Goal: Navigation & Orientation: Find specific page/section

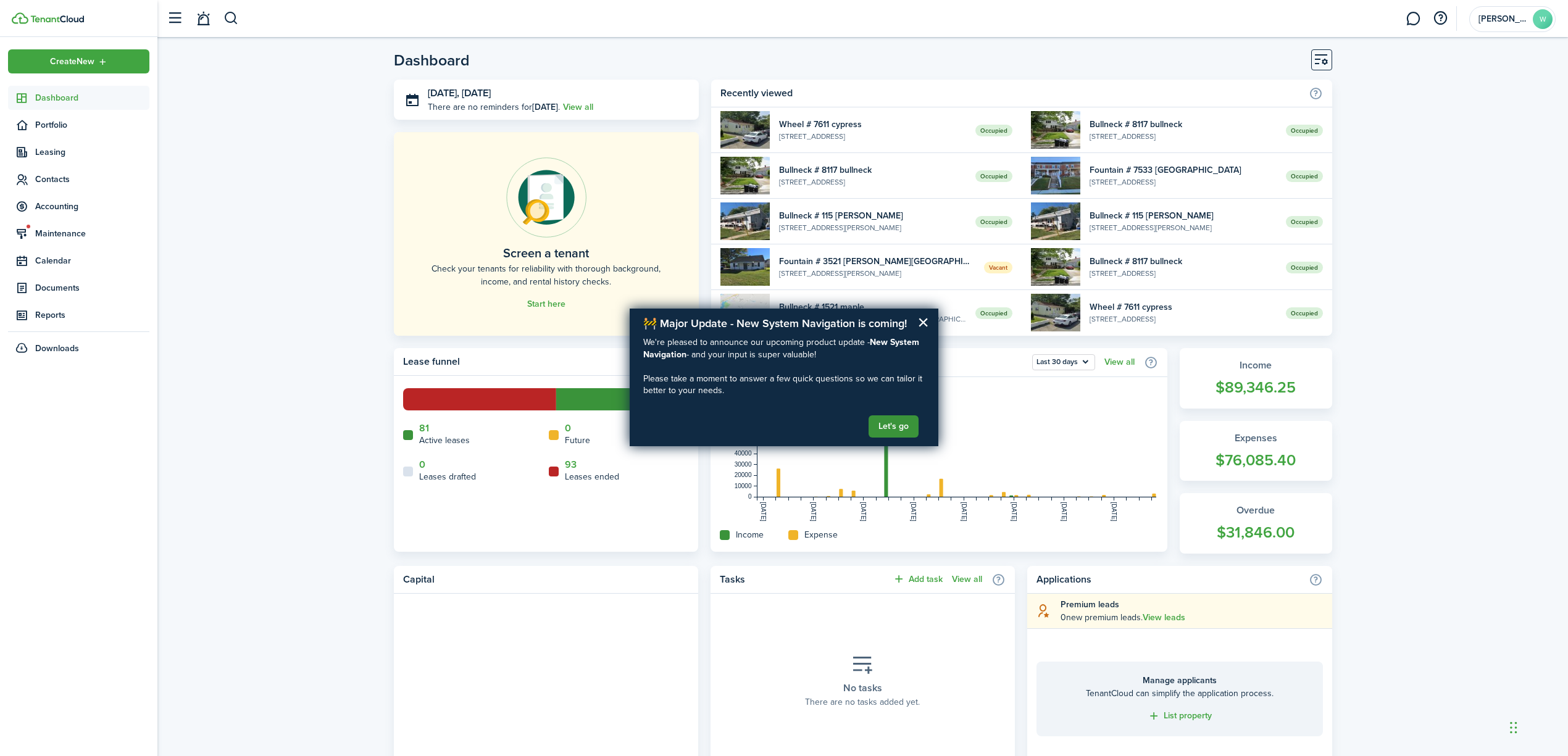
click at [882, 424] on button "Let's go" at bounding box center [893, 426] width 50 height 22
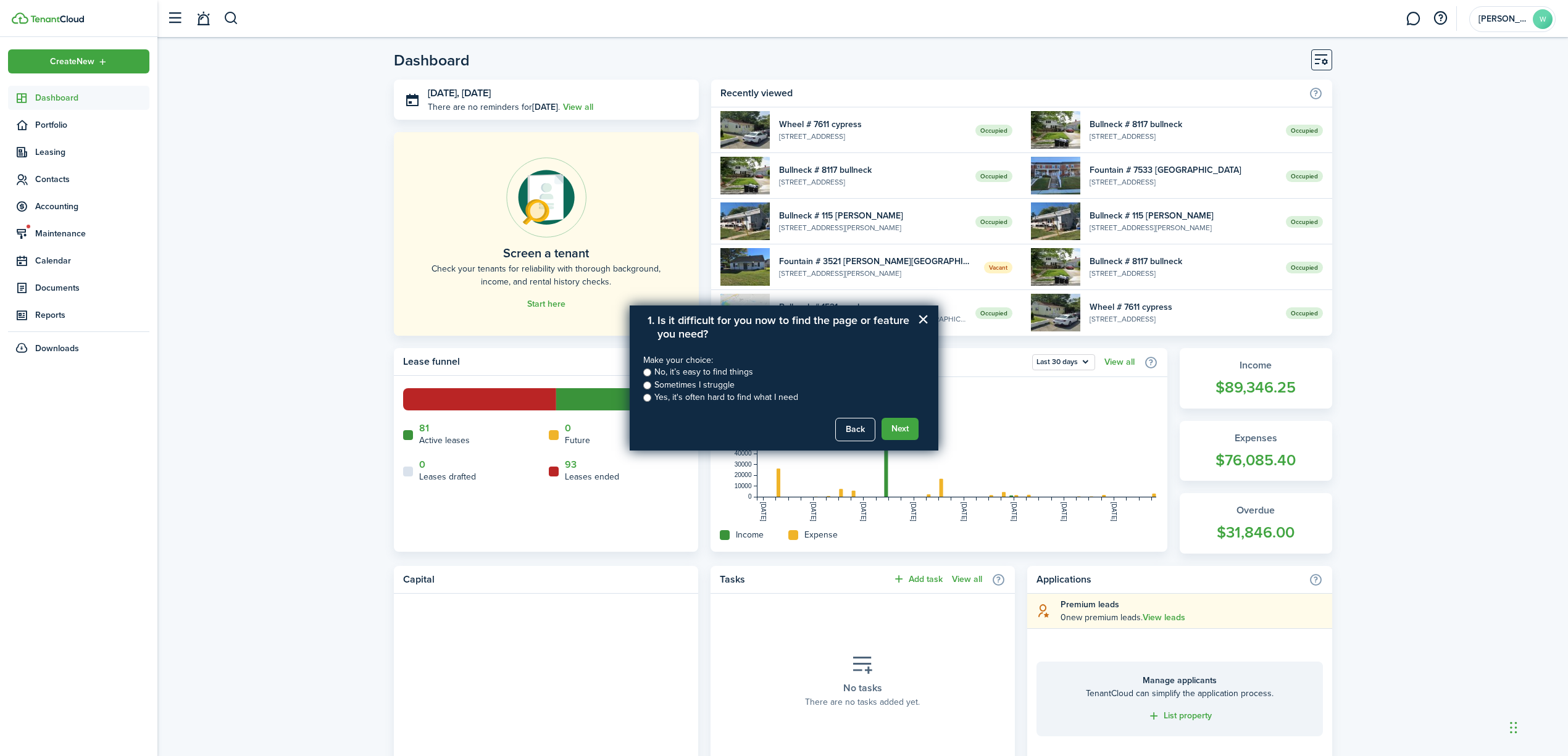
click at [677, 382] on label "Sometimes I struggle" at bounding box center [694, 384] width 80 height 12
click at [651, 382] on input "Sometimes I struggle" at bounding box center [647, 385] width 8 height 8
radio input "true"
click at [891, 421] on button "Next" at bounding box center [900, 429] width 37 height 22
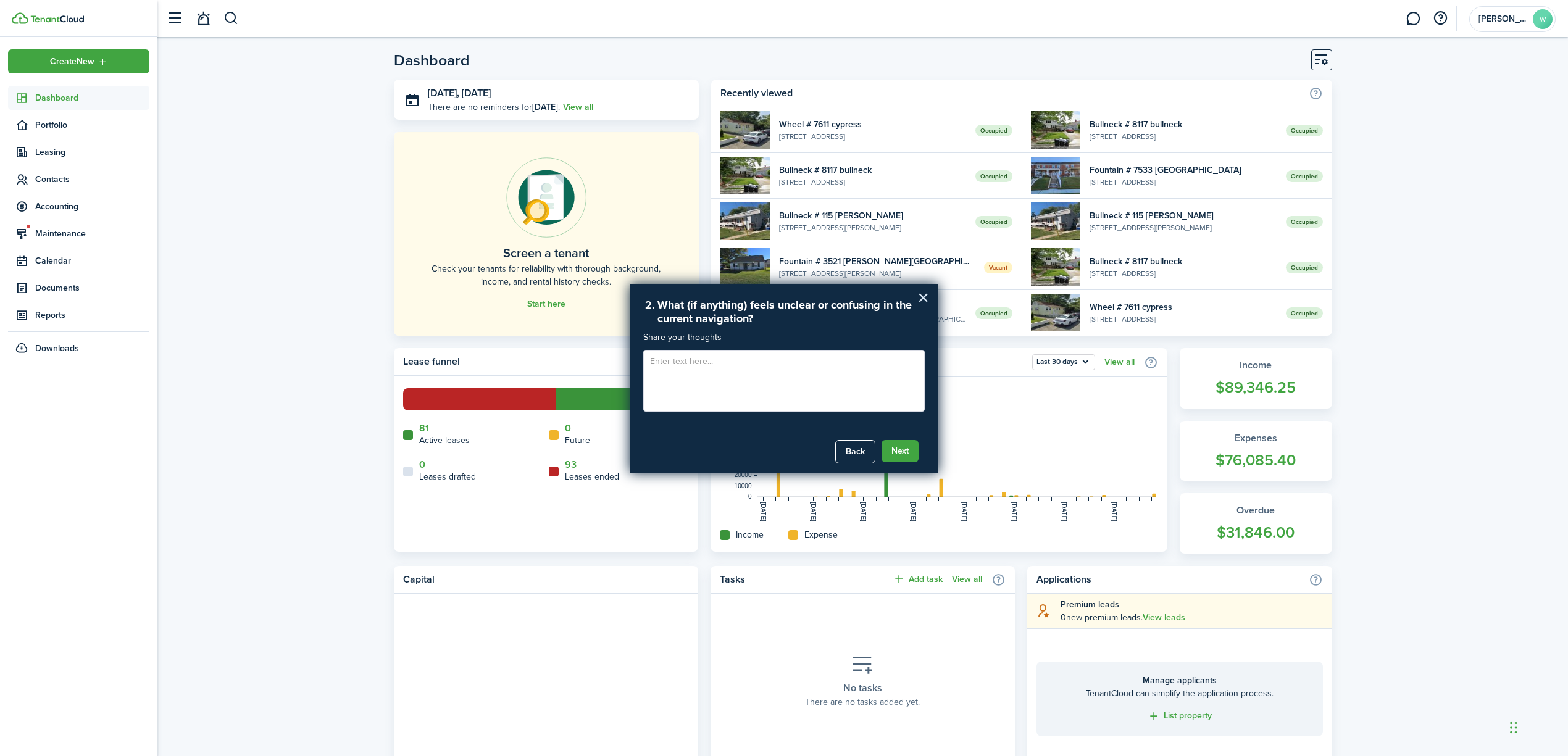
click at [918, 297] on button "×" at bounding box center [923, 297] width 11 height 20
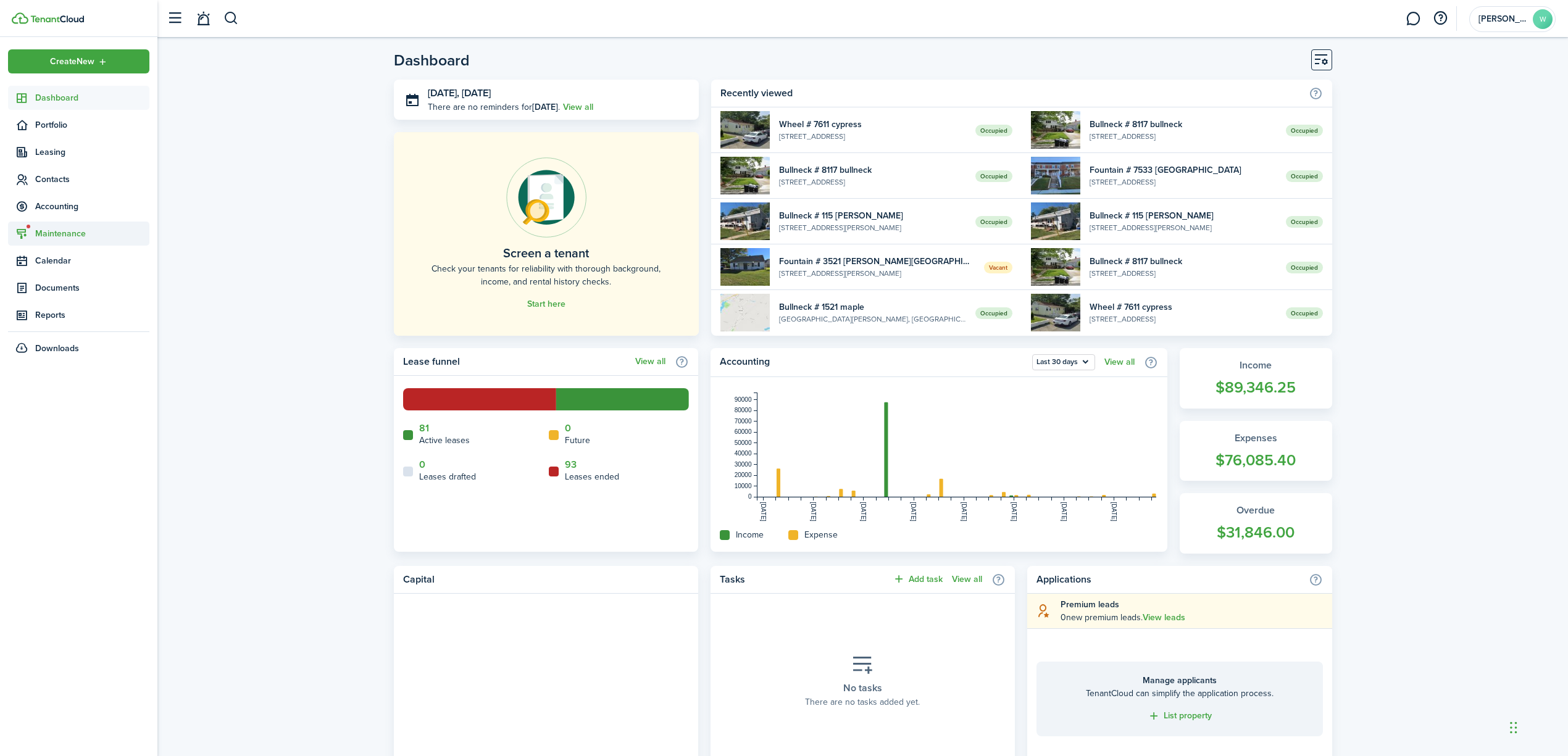
click at [57, 233] on span "Maintenance" at bounding box center [92, 233] width 114 height 13
click at [56, 267] on span "Requests" at bounding box center [80, 262] width 91 height 13
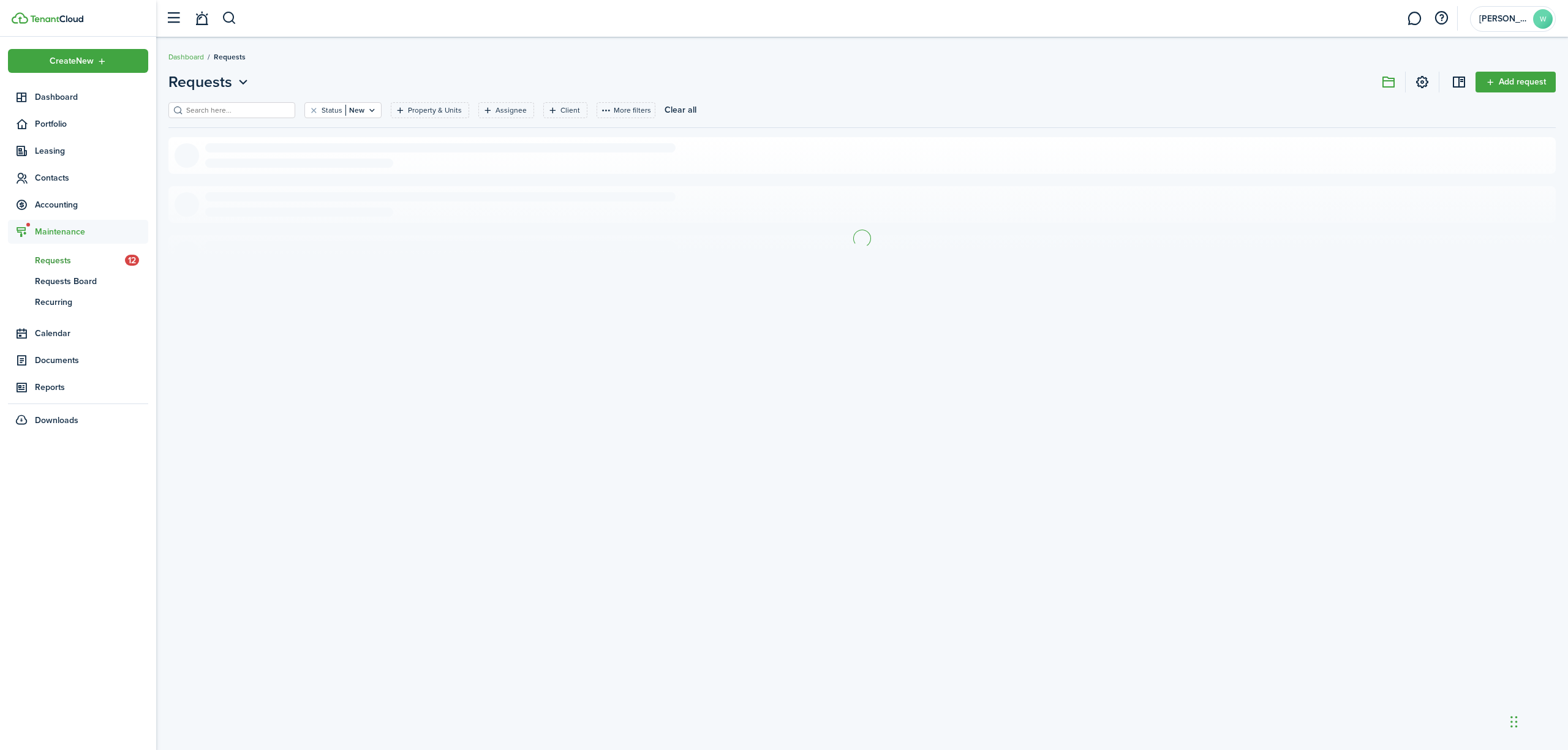
click at [62, 226] on span "Maintenance" at bounding box center [91, 231] width 113 height 13
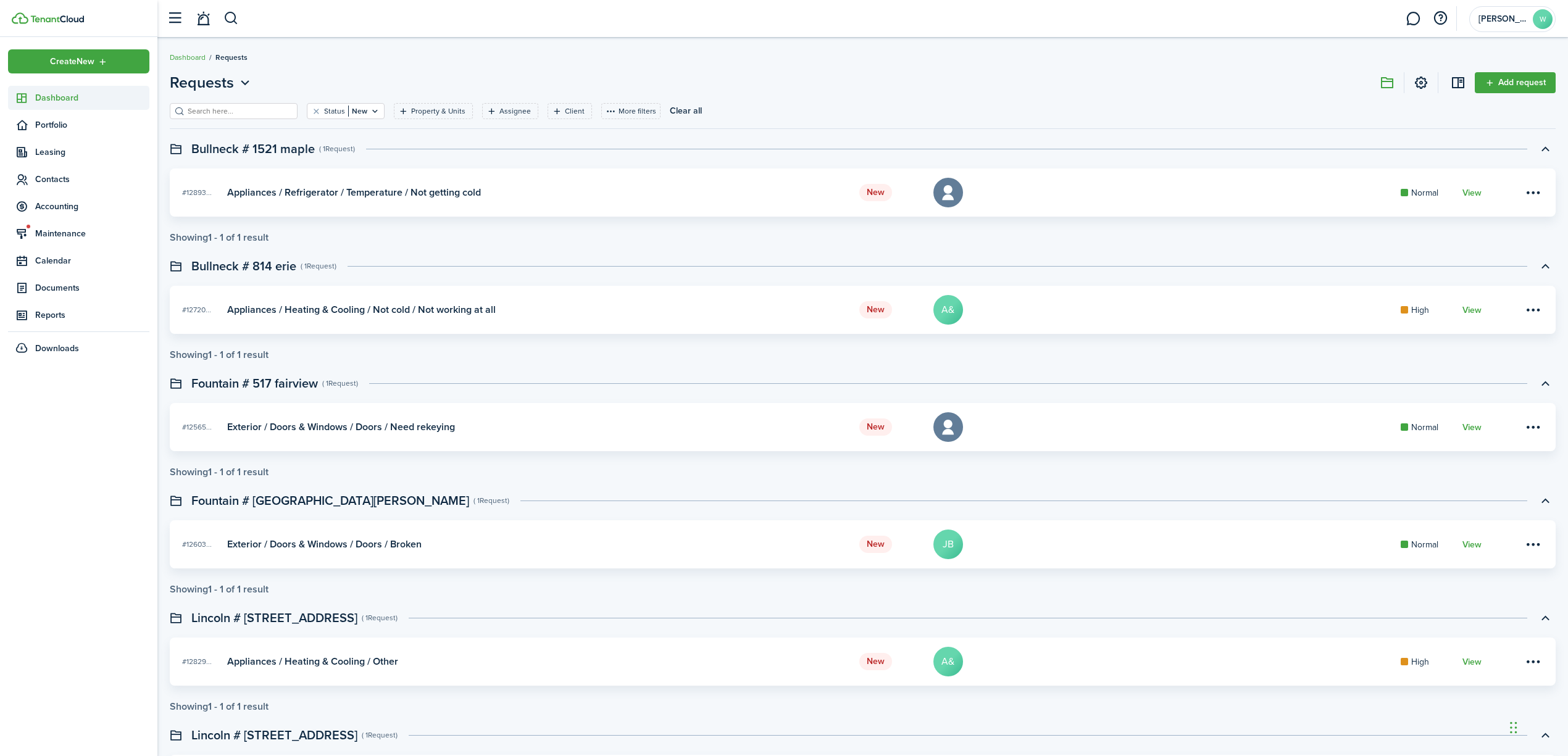
click at [67, 91] on span "Dashboard" at bounding box center [92, 98] width 114 height 13
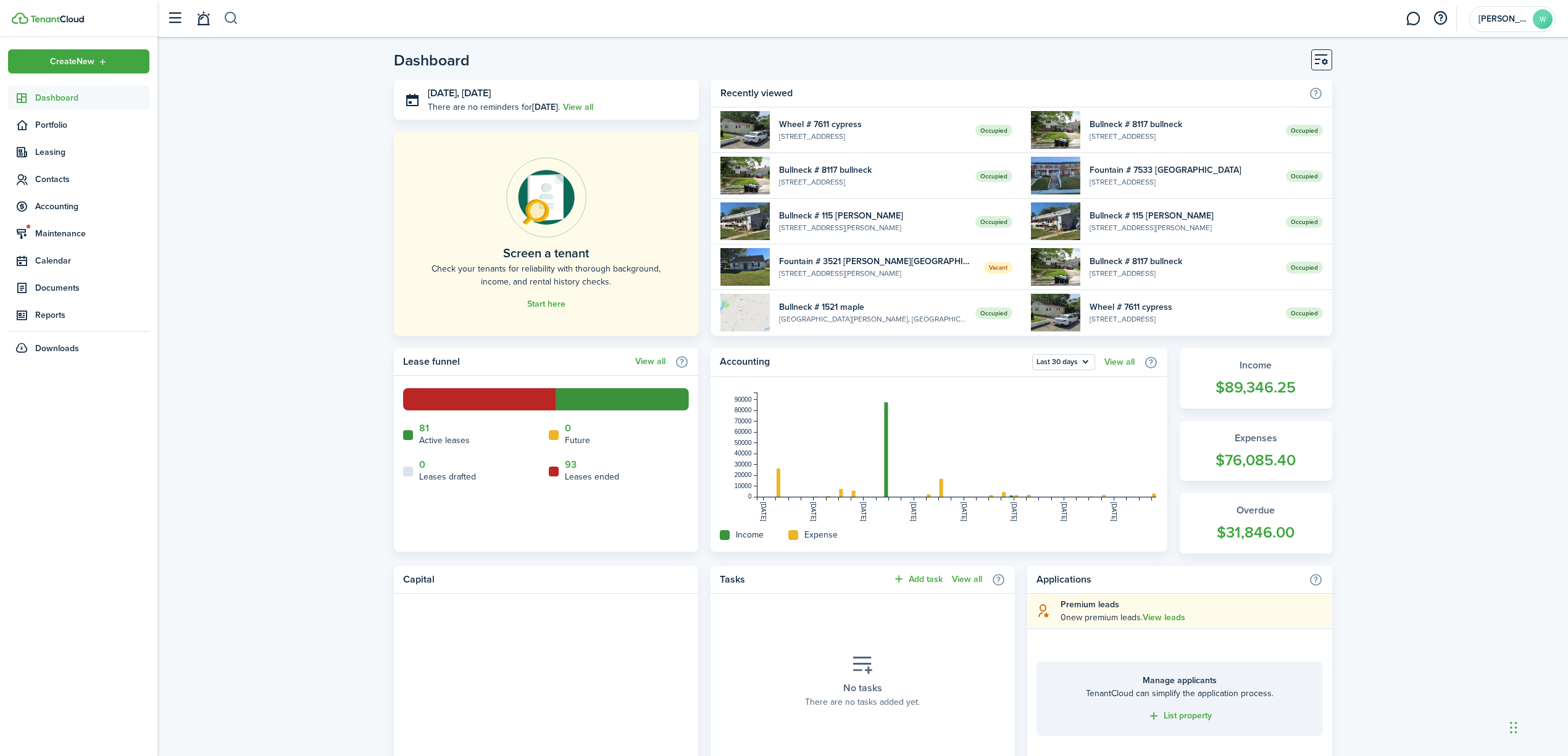
click at [233, 16] on button "button" at bounding box center [231, 18] width 16 height 21
